Goal: Transaction & Acquisition: Purchase product/service

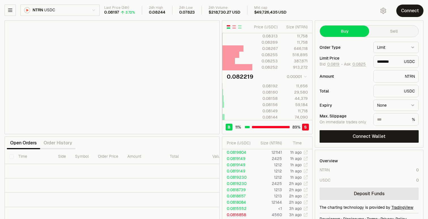
click at [74, 9] on html "Balance Earn Bitcoin Summer Bridge & Swap Orderbook Stake Ecosystem Governance …" at bounding box center [214, 118] width 428 height 236
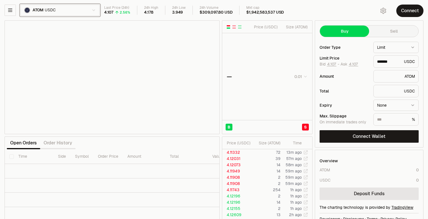
type input "*******"
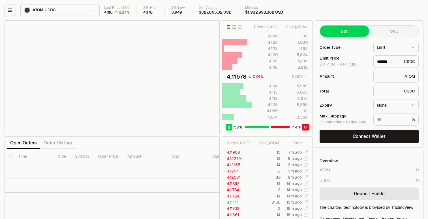
type input "*******"
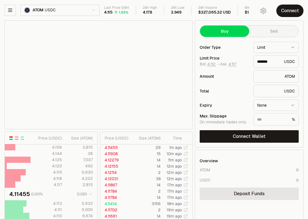
scroll to position [1, 0]
